Goal: Transaction & Acquisition: Purchase product/service

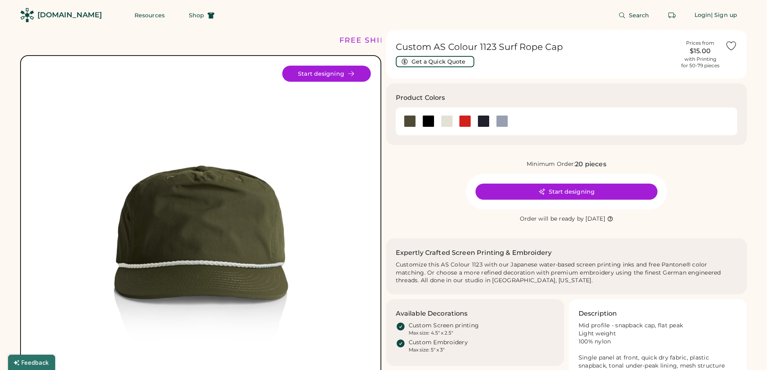
click at [269, 23] on div "Search Login | Sign up" at bounding box center [485, 15] width 523 height 30
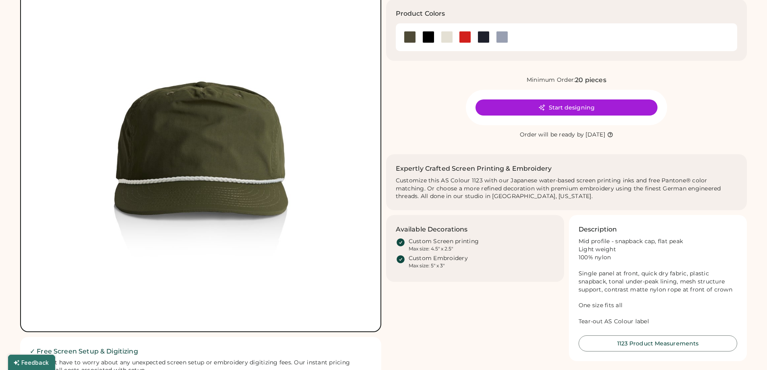
scroll to position [81, 0]
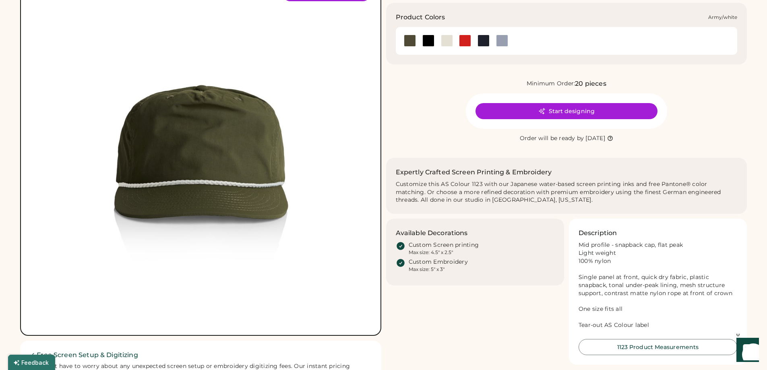
click at [413, 42] on div at bounding box center [410, 41] width 12 height 12
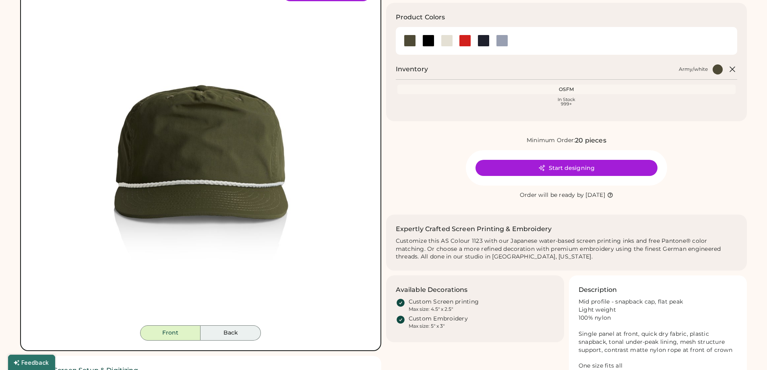
click at [221, 337] on button "Back" at bounding box center [230, 332] width 60 height 15
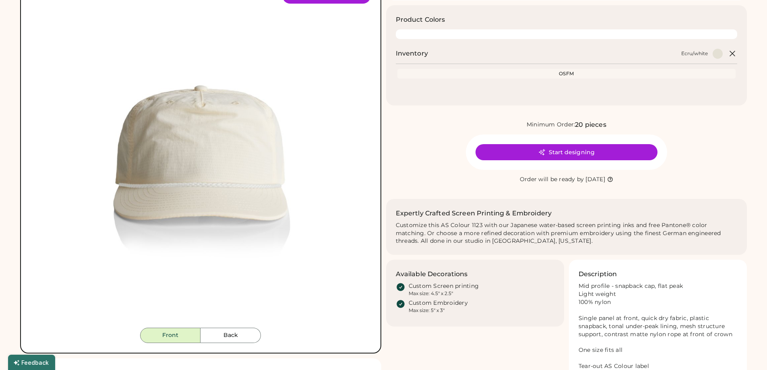
scroll to position [40, 0]
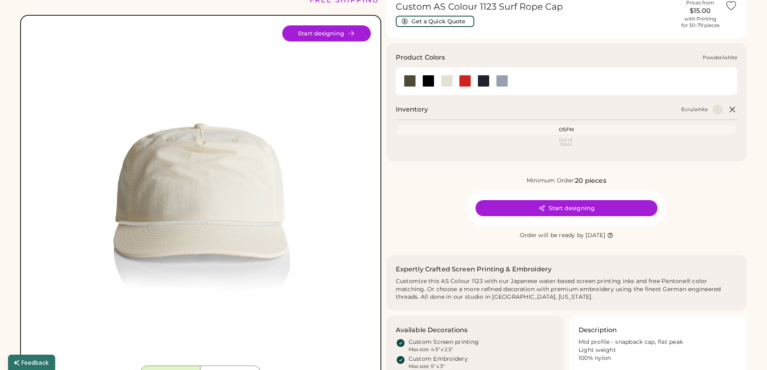
click at [504, 84] on div at bounding box center [502, 81] width 12 height 12
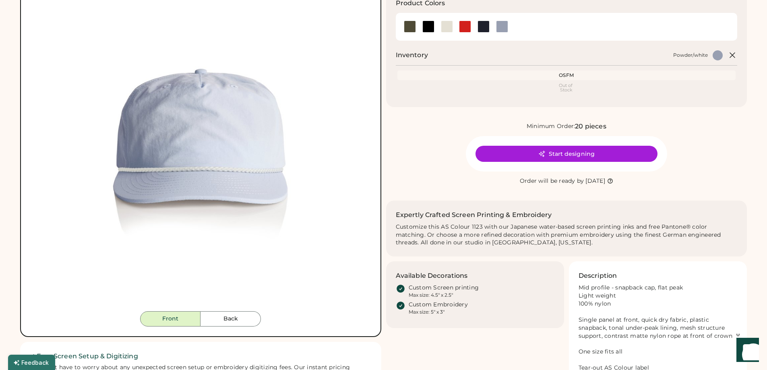
scroll to position [81, 0]
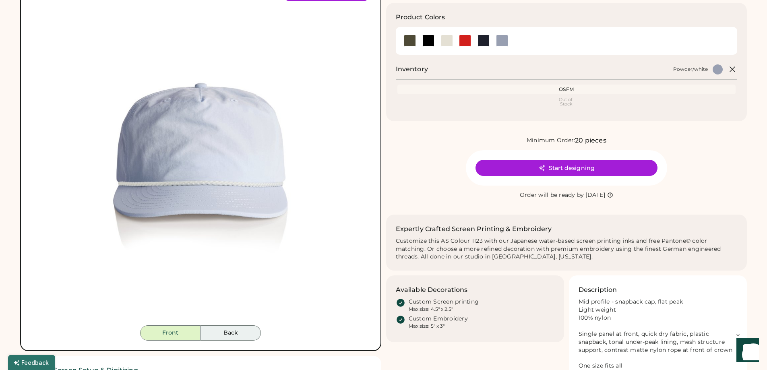
click at [245, 333] on button "Back" at bounding box center [230, 332] width 60 height 15
